Goal: Check status: Check status

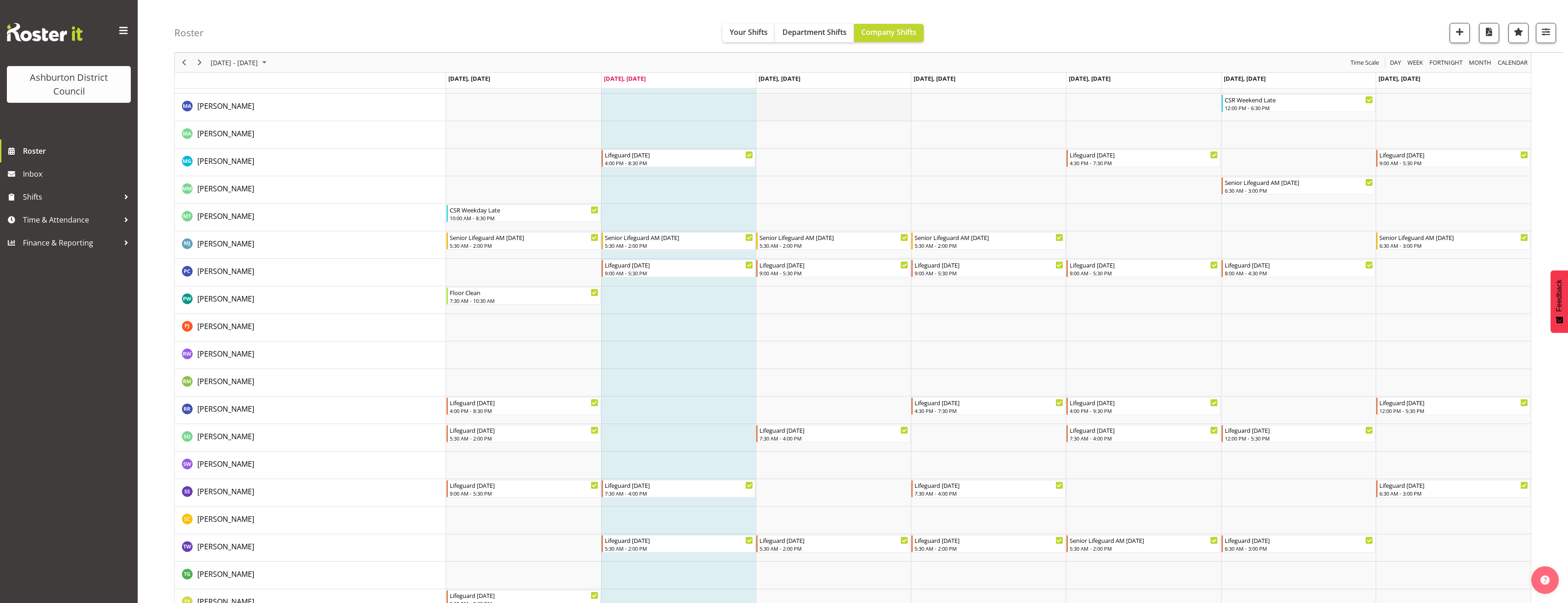
scroll to position [1468, 0]
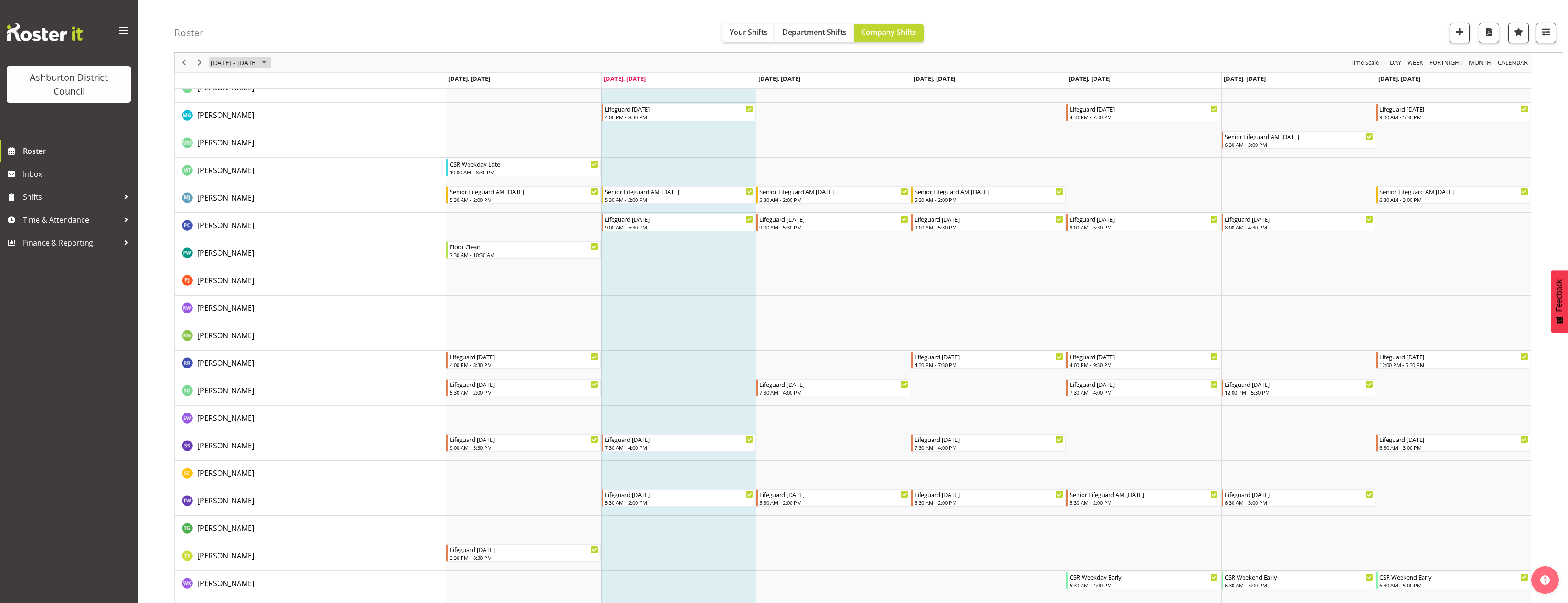
click at [270, 64] on span "September 01 - 07, 2025" at bounding box center [264, 62] width 11 height 11
click at [220, 166] on span "22" at bounding box center [220, 164] width 14 height 14
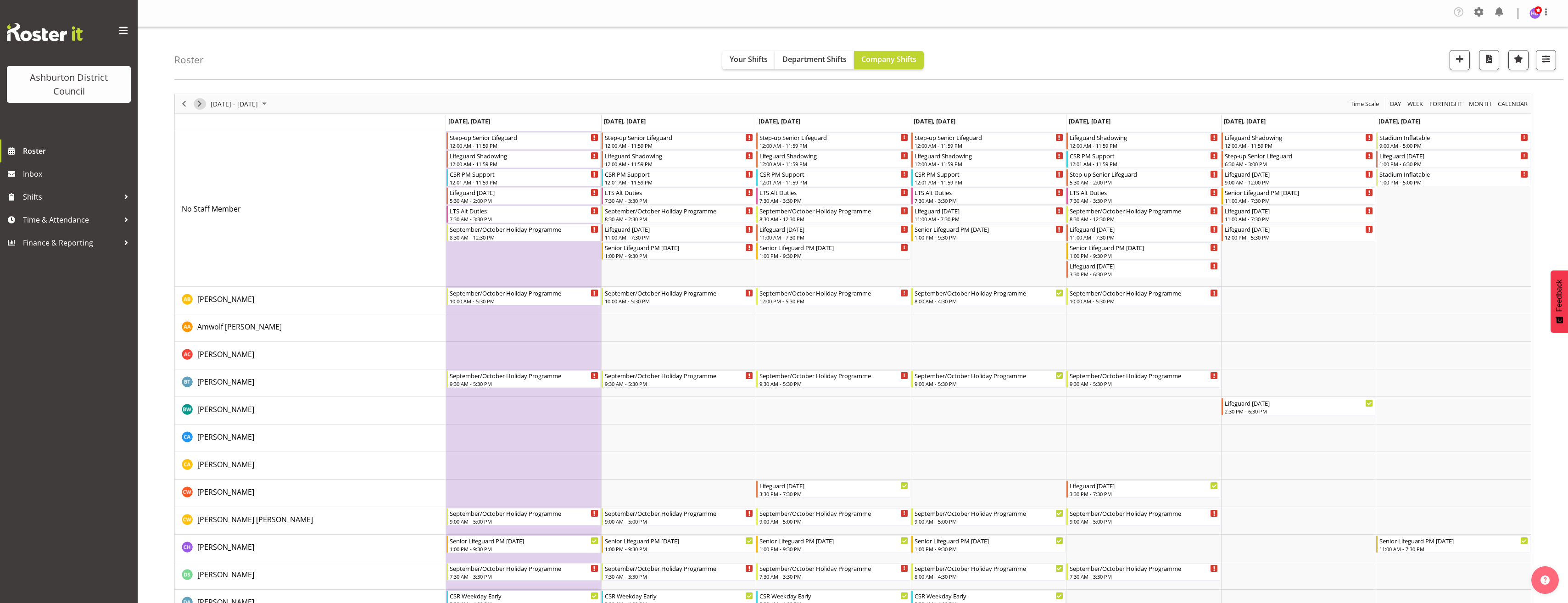
click at [201, 107] on span "Next" at bounding box center [199, 104] width 11 height 11
